Goal: Task Accomplishment & Management: Use online tool/utility

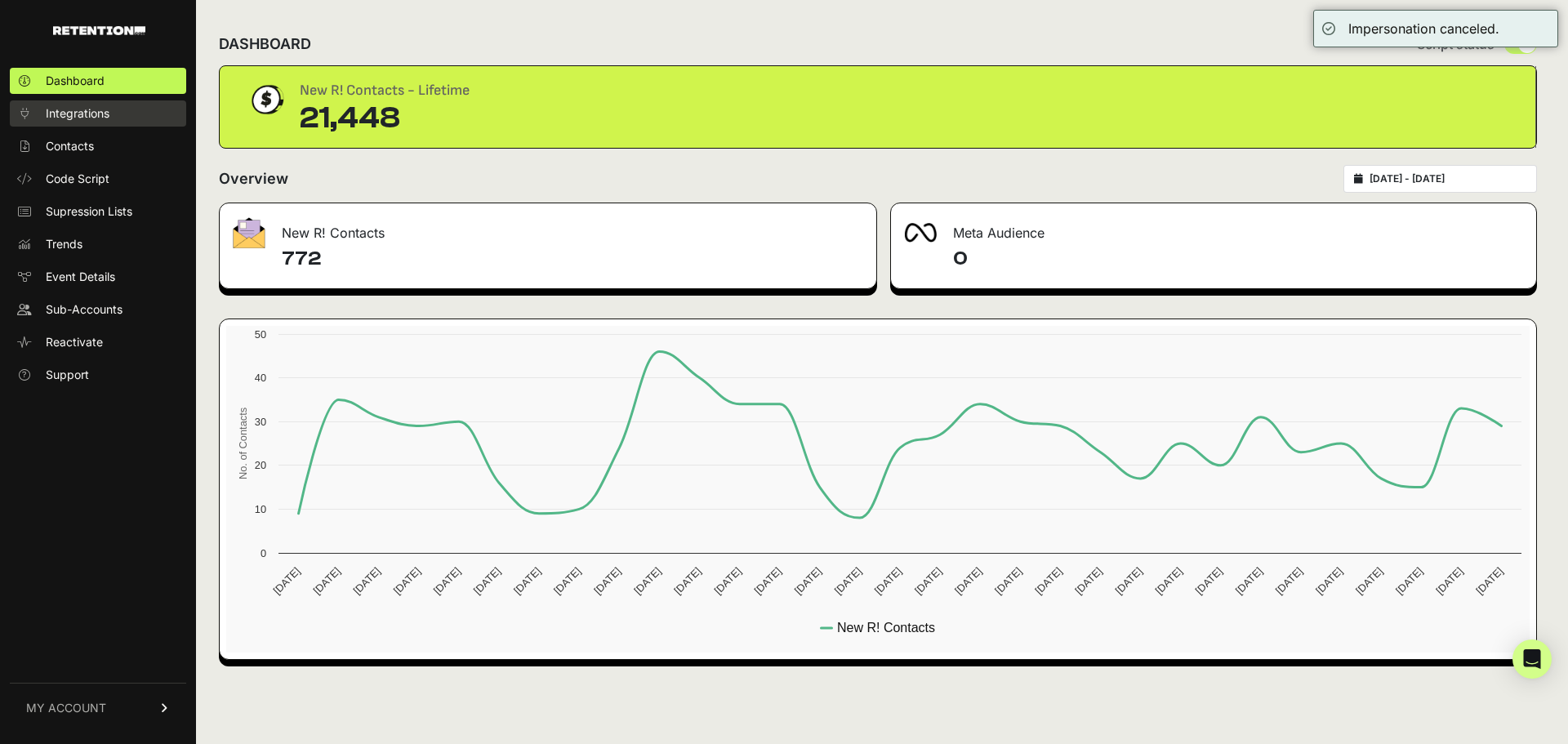
click at [93, 106] on span "Integrations" at bounding box center [77, 113] width 64 height 17
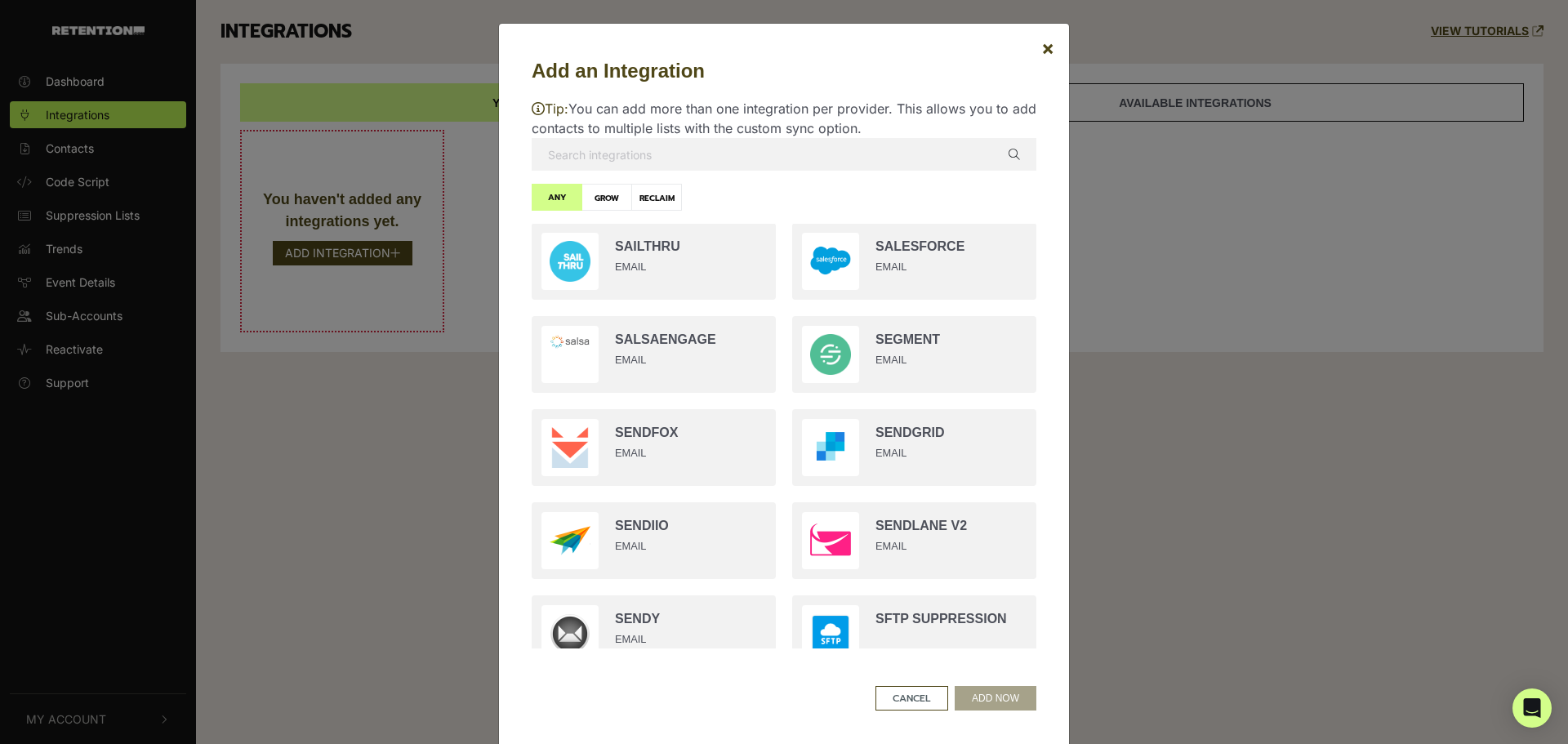
scroll to position [3005, 0]
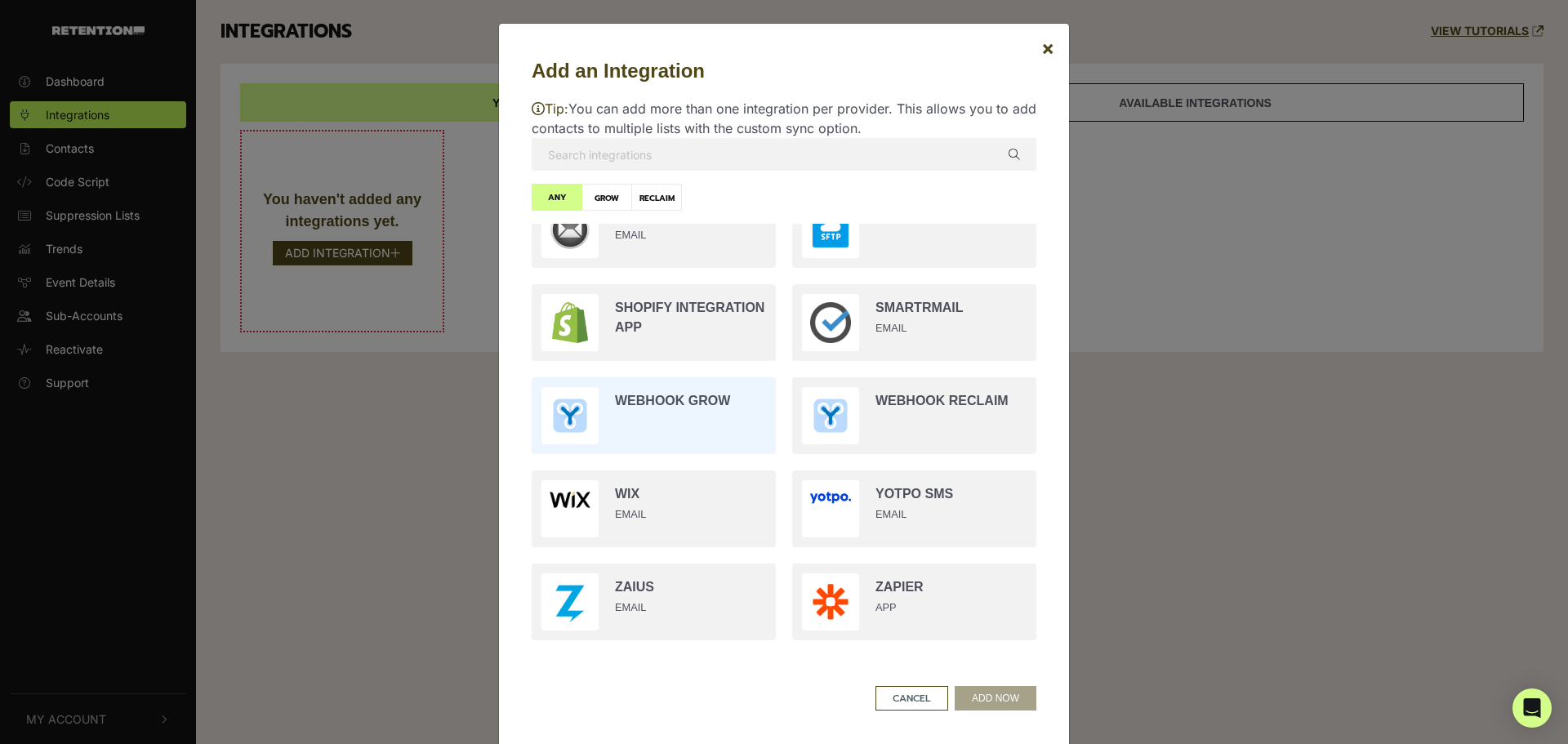
click at [619, 415] on input "radio" at bounding box center [654, 415] width 261 height 93
radio input "true"
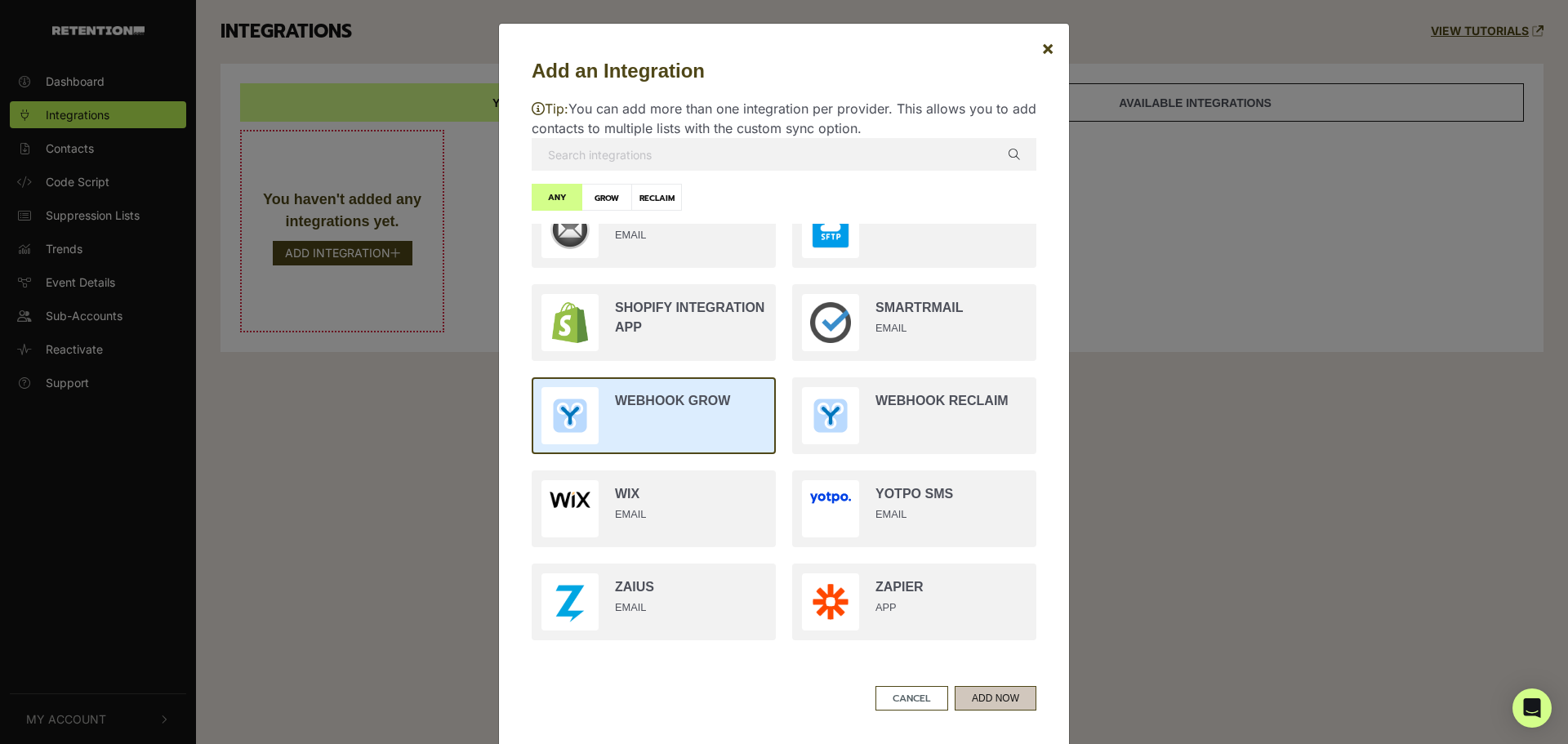
click at [988, 703] on button "ADD NOW" at bounding box center [995, 698] width 82 height 25
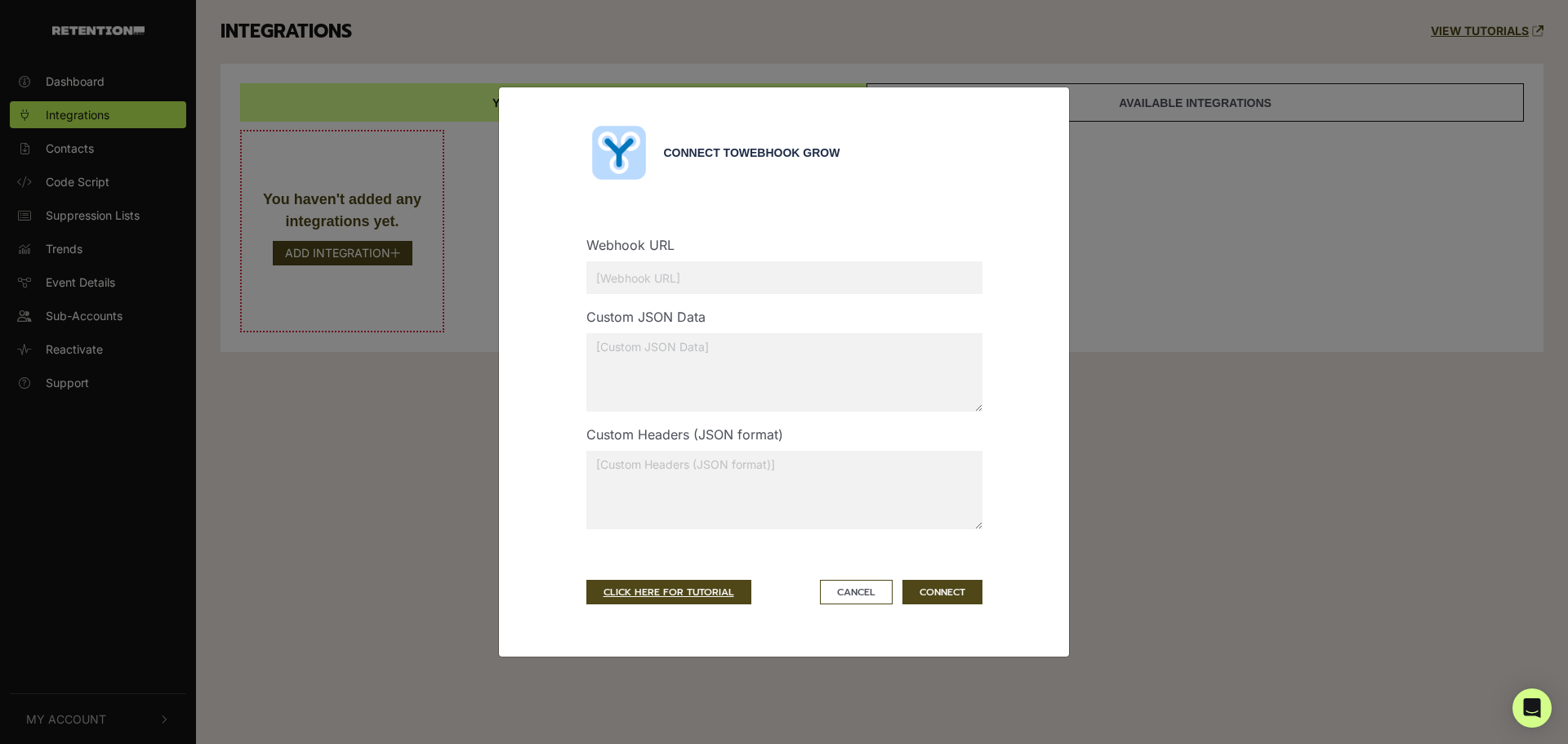
click at [624, 279] on input "text" at bounding box center [785, 277] width 397 height 32
click at [625, 351] on textarea at bounding box center [785, 372] width 397 height 78
click at [647, 272] on input "text" at bounding box center [785, 277] width 397 height 32
click at [653, 337] on textarea at bounding box center [785, 372] width 397 height 78
click at [626, 271] on input "text" at bounding box center [785, 277] width 397 height 32
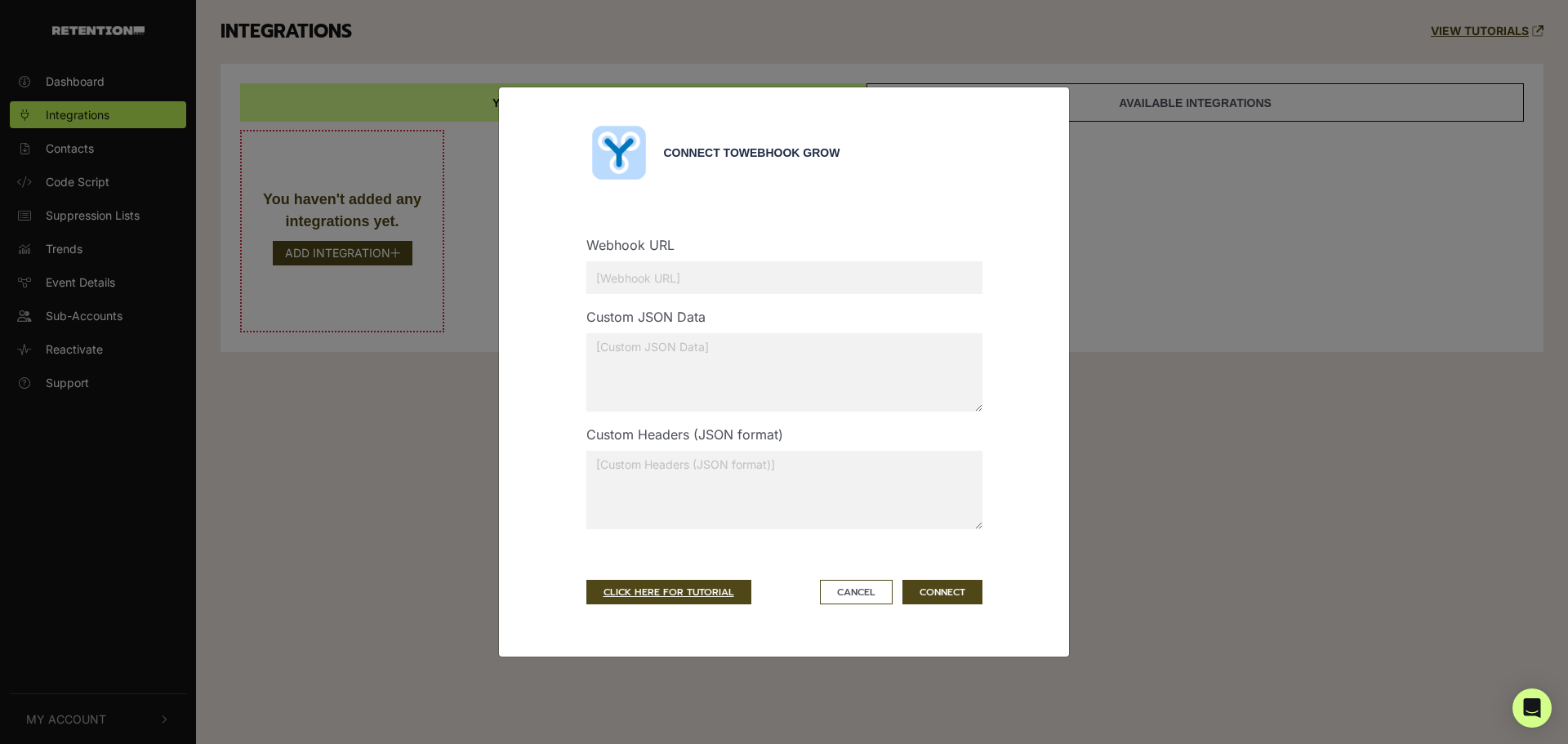
click at [611, 364] on textarea at bounding box center [785, 372] width 397 height 78
click at [626, 471] on textarea at bounding box center [785, 490] width 397 height 78
click at [631, 368] on textarea at bounding box center [785, 372] width 397 height 78
click at [639, 471] on textarea at bounding box center [785, 490] width 397 height 78
click at [641, 388] on textarea at bounding box center [785, 372] width 397 height 78
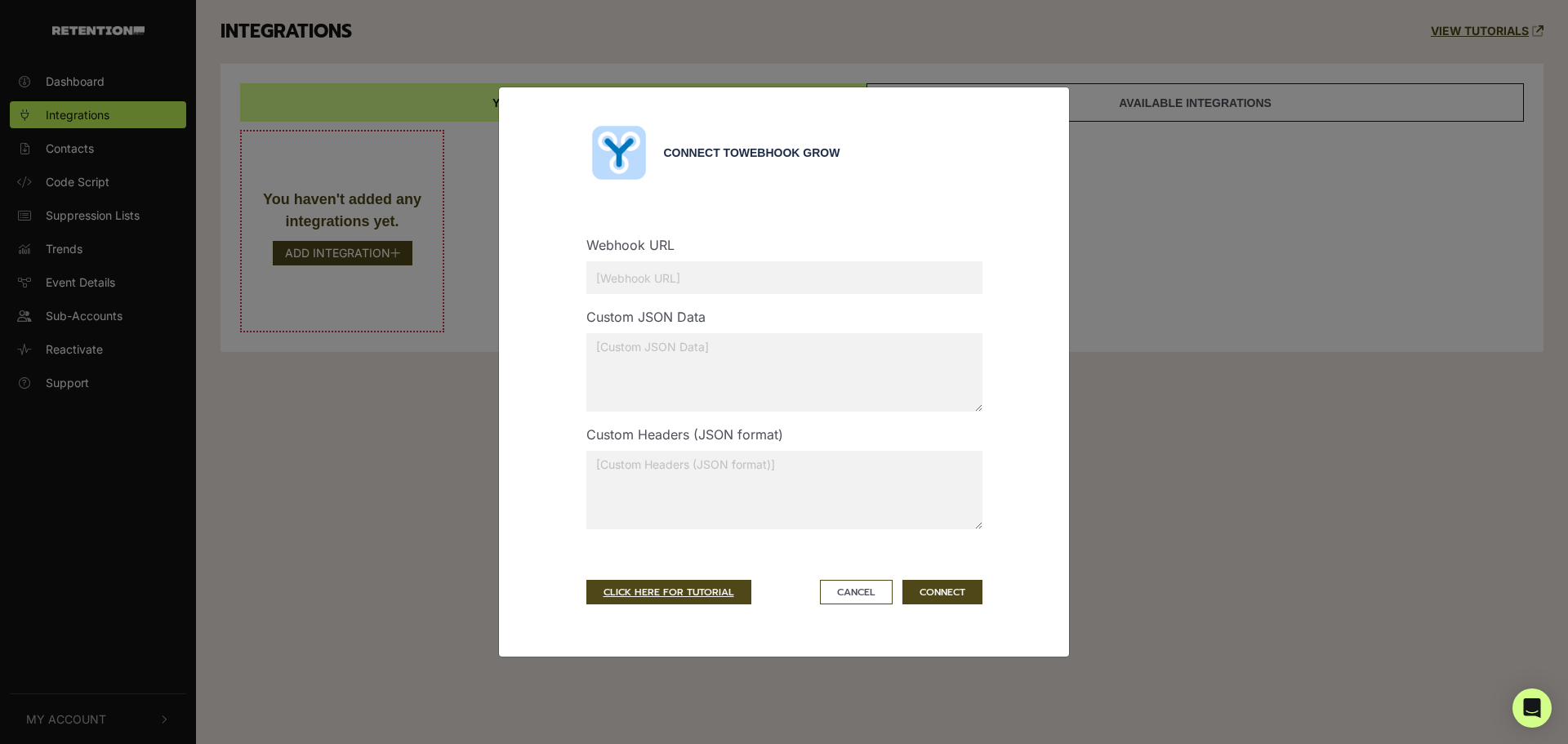
click at [653, 476] on textarea at bounding box center [785, 490] width 397 height 78
click at [618, 586] on link "CLICK HERE FOR TUTORIAL" at bounding box center [669, 592] width 165 height 25
click at [838, 596] on button "Cancel" at bounding box center [856, 592] width 73 height 25
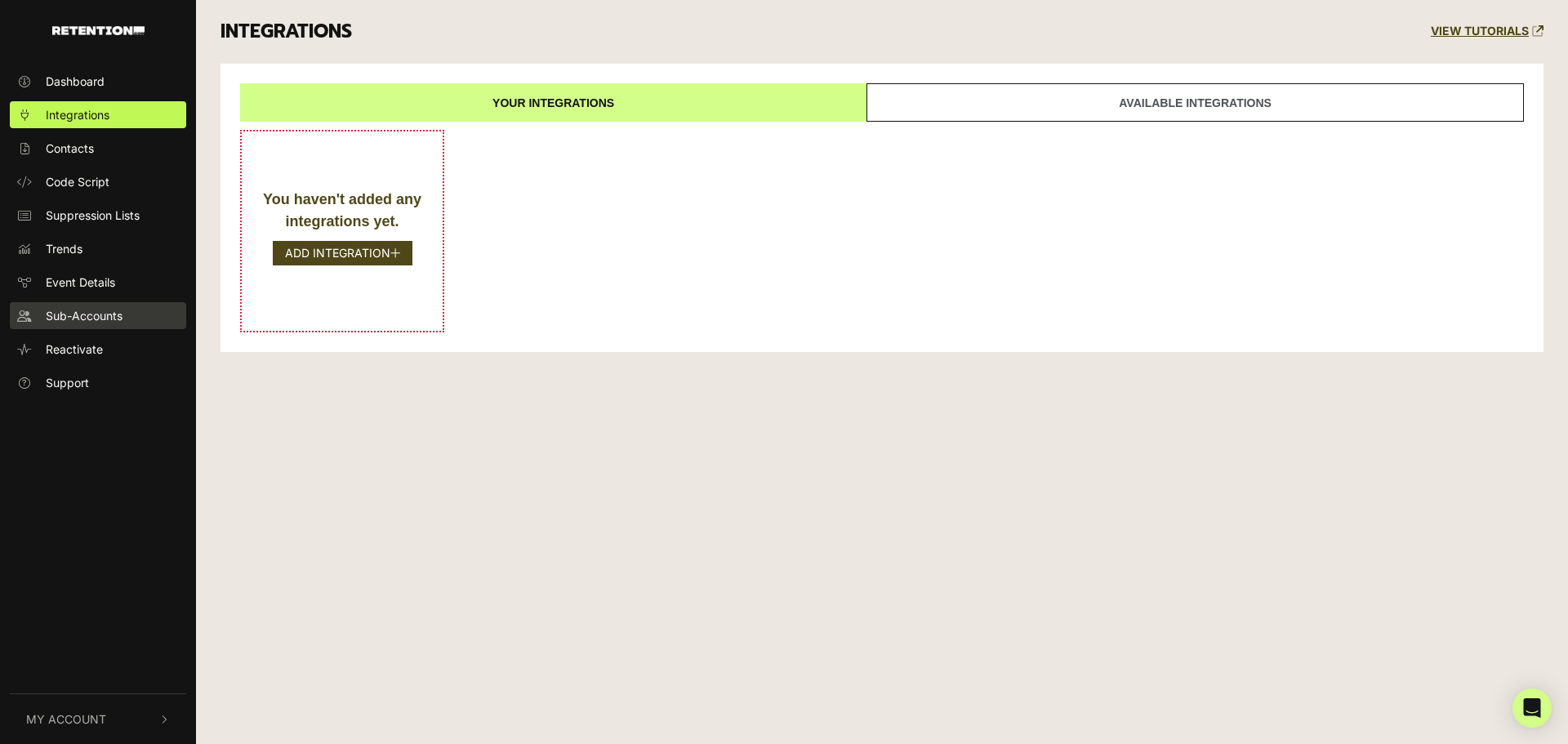
click at [83, 312] on span "Sub-Accounts" at bounding box center [84, 315] width 77 height 18
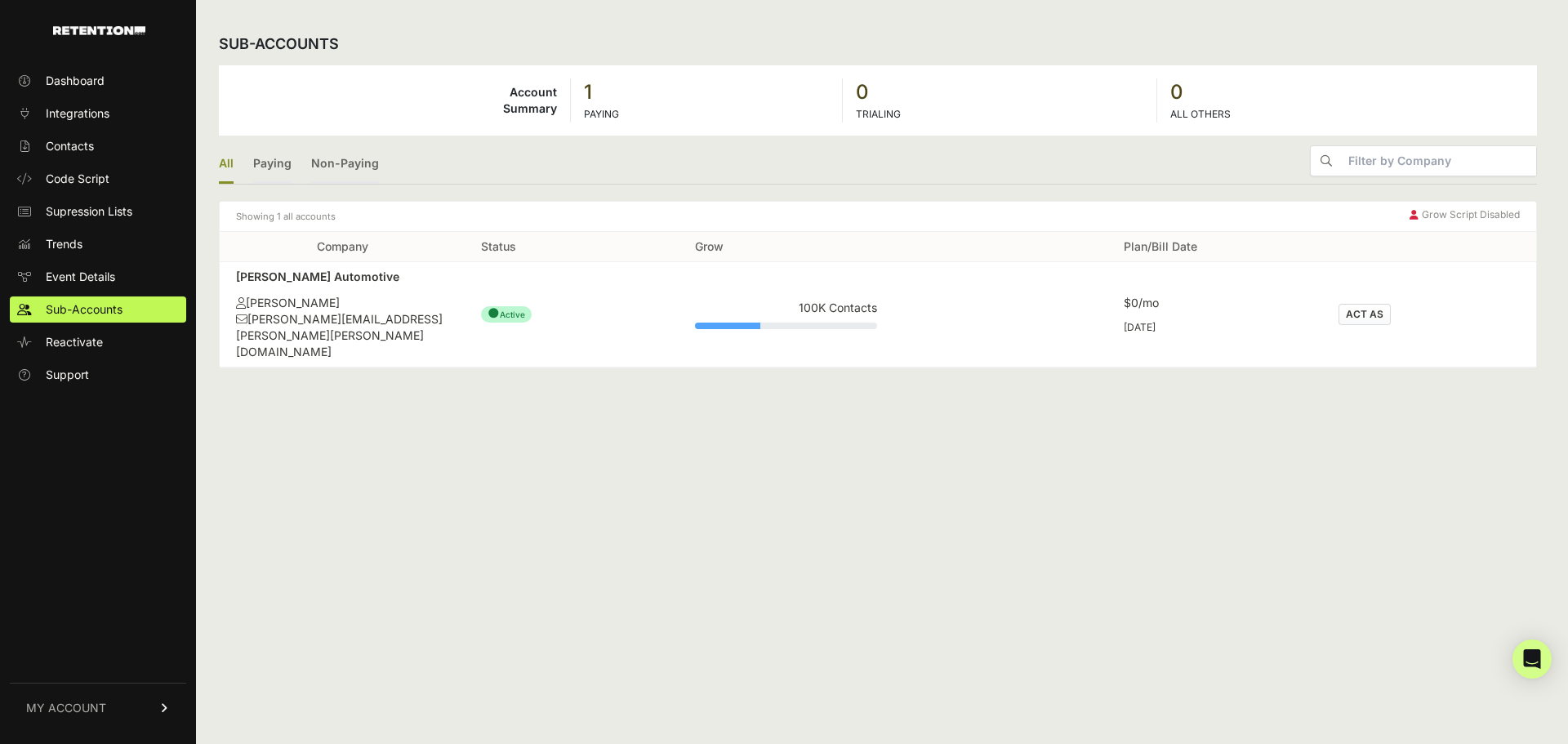
click at [1348, 311] on button "ACT AS" at bounding box center [1365, 313] width 53 height 21
